Goal: Information Seeking & Learning: Learn about a topic

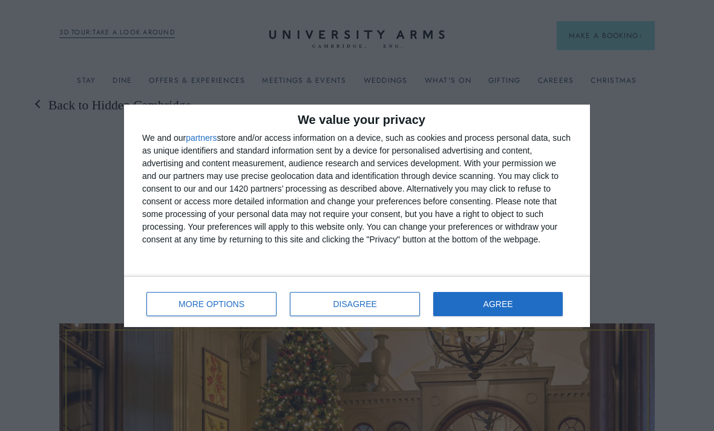
click at [507, 311] on button "AGREE" at bounding box center [498, 304] width 130 height 24
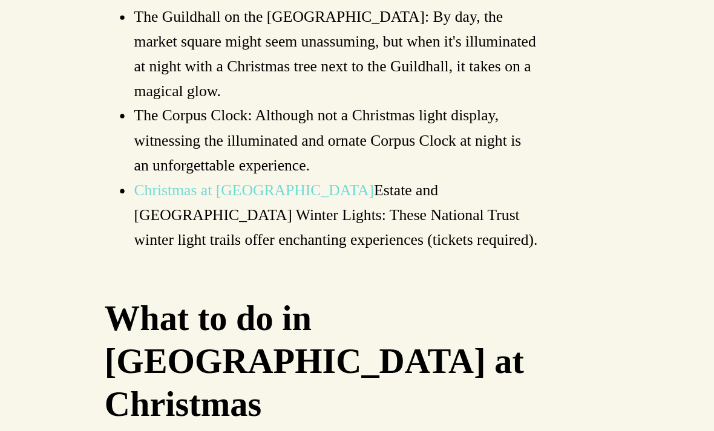
scroll to position [3385, 0]
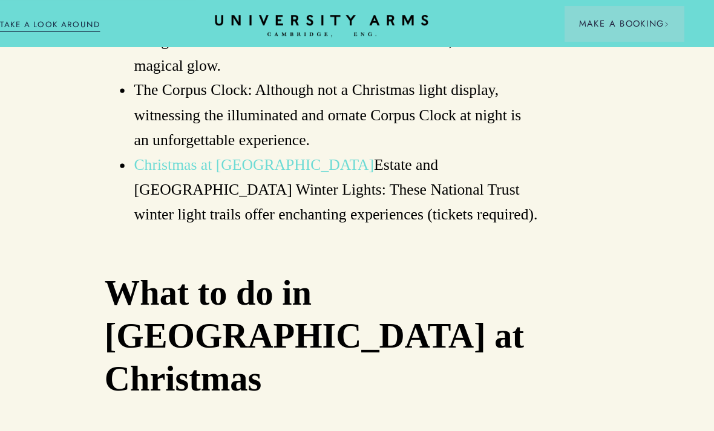
scroll to position [3429, 0]
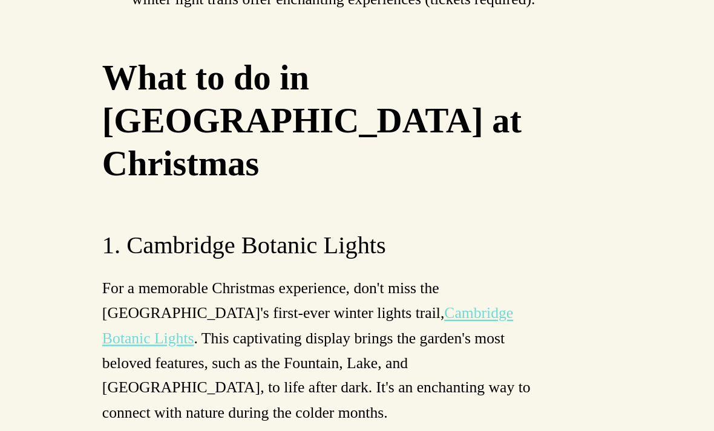
scroll to position [3584, 0]
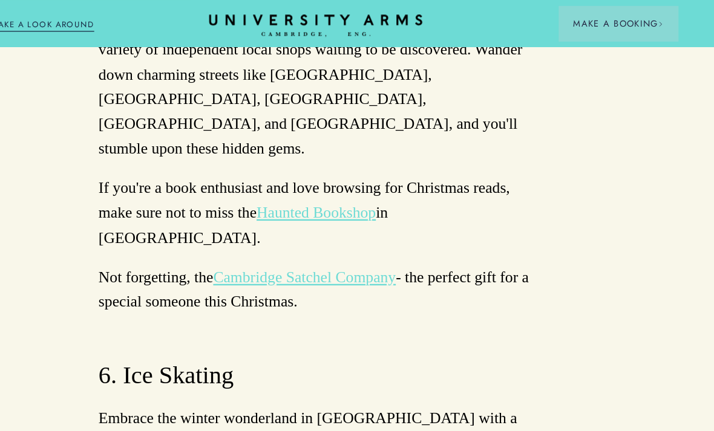
scroll to position [5537, 0]
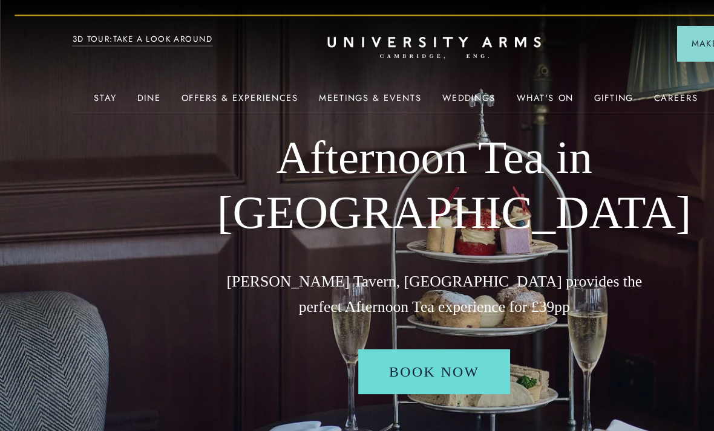
click at [61, 262] on img at bounding box center [357, 215] width 714 height 431
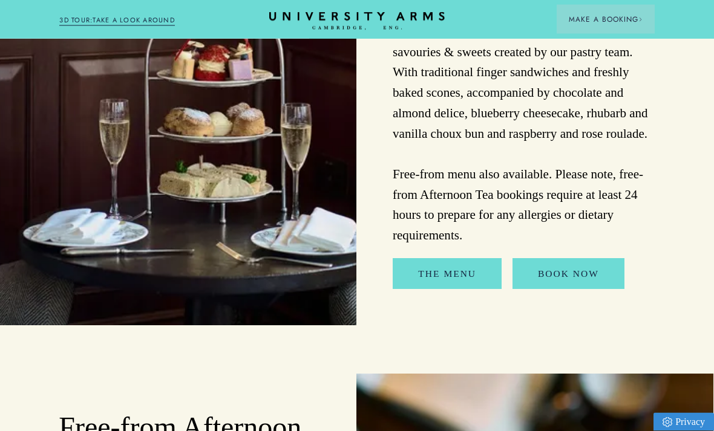
scroll to position [1071, 1]
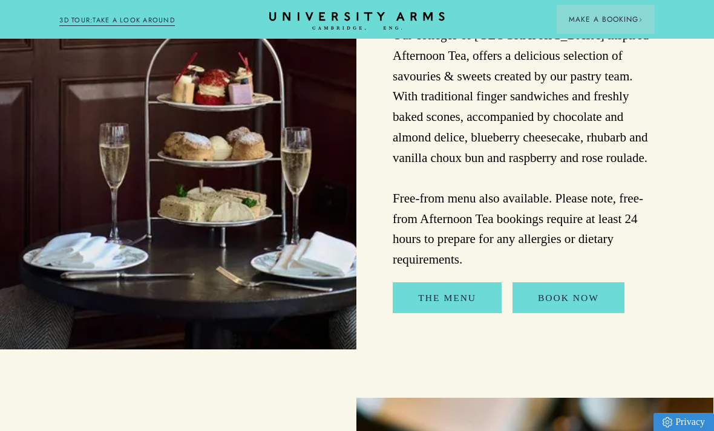
click at [427, 290] on link "The Menu" at bounding box center [447, 298] width 109 height 31
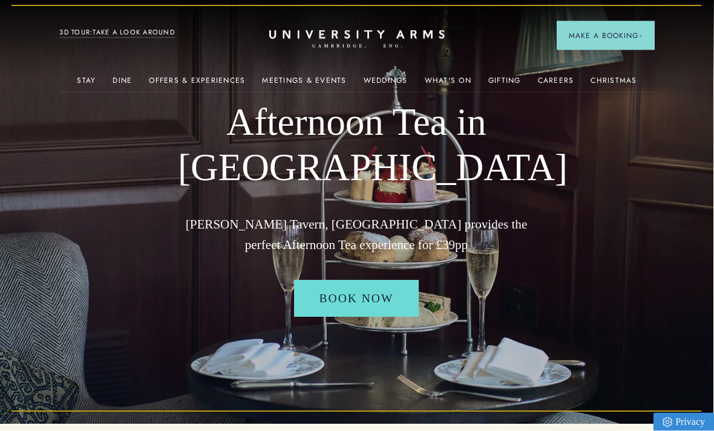
scroll to position [0, 1]
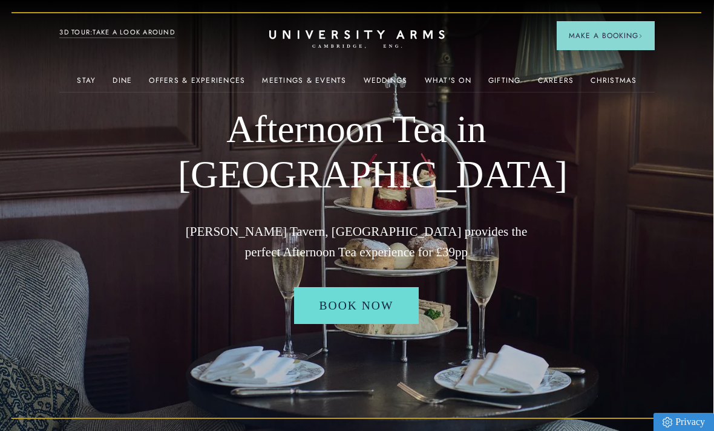
click at [193, 87] on link "Offers & Experiences" at bounding box center [197, 84] width 96 height 16
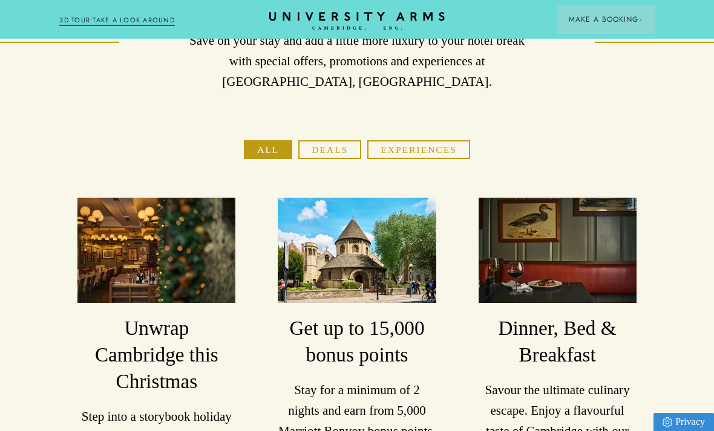
scroll to position [93, 0]
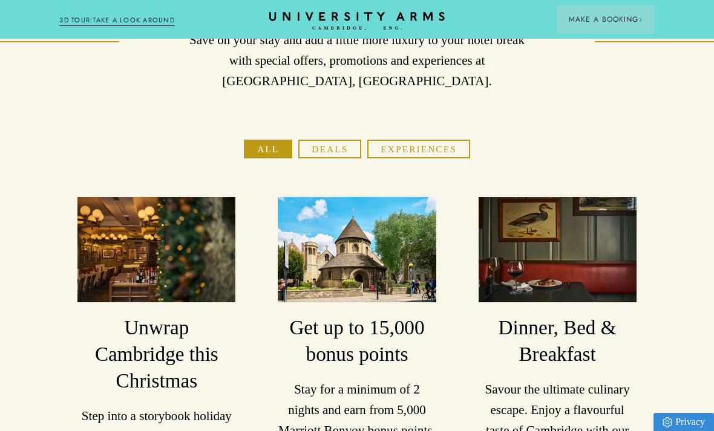
click at [407, 154] on button "Experiences" at bounding box center [418, 149] width 102 height 19
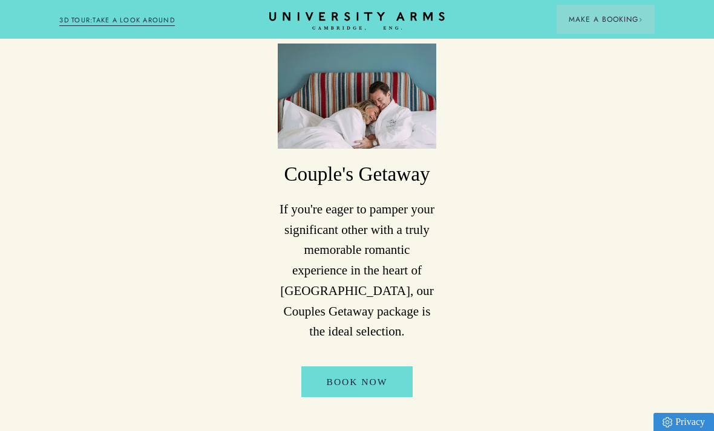
scroll to position [0, 0]
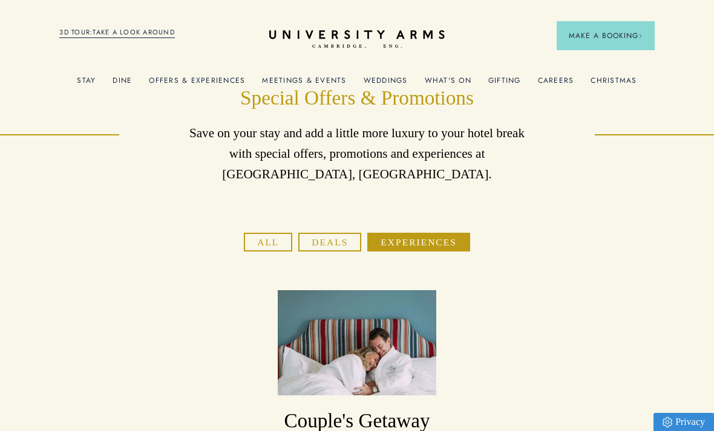
click at [397, 211] on span "Afternoon Tea" at bounding box center [423, 213] width 130 height 14
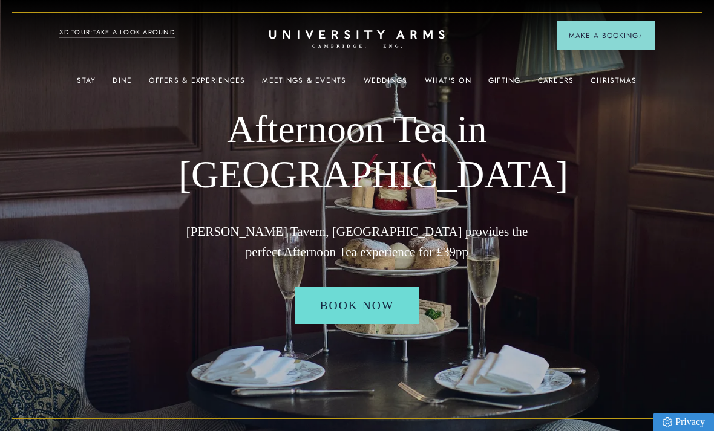
scroll to position [0, 1]
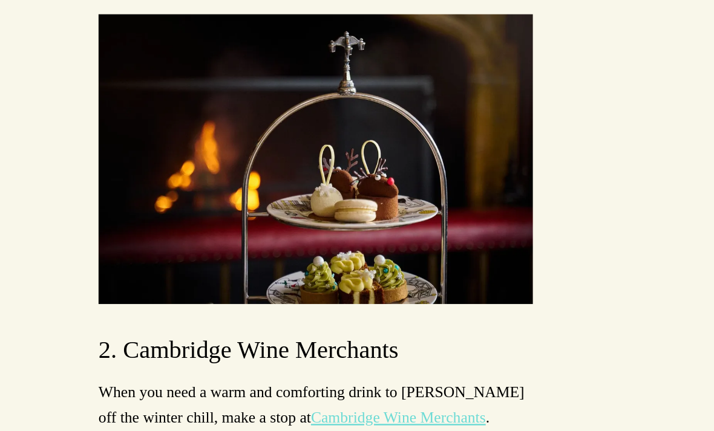
scroll to position [6329, 0]
